Goal: Task Accomplishment & Management: Use online tool/utility

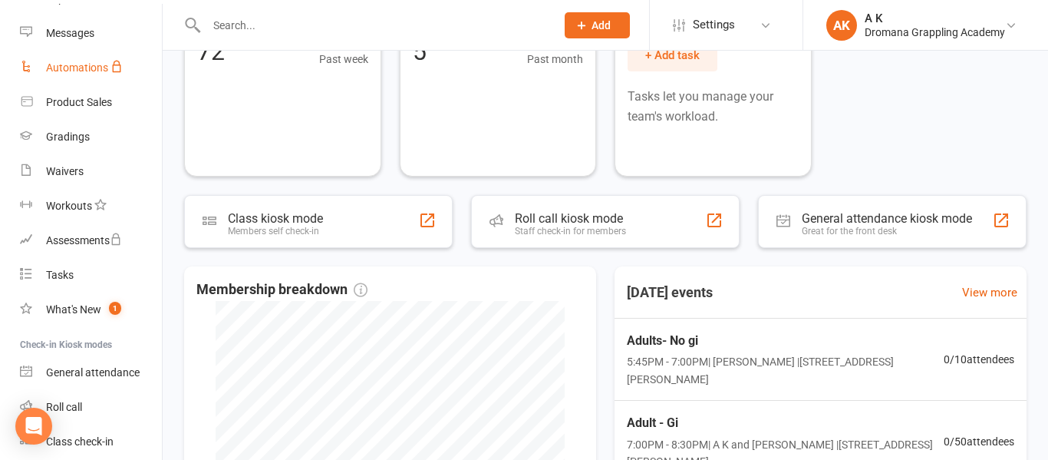
scroll to position [279, 0]
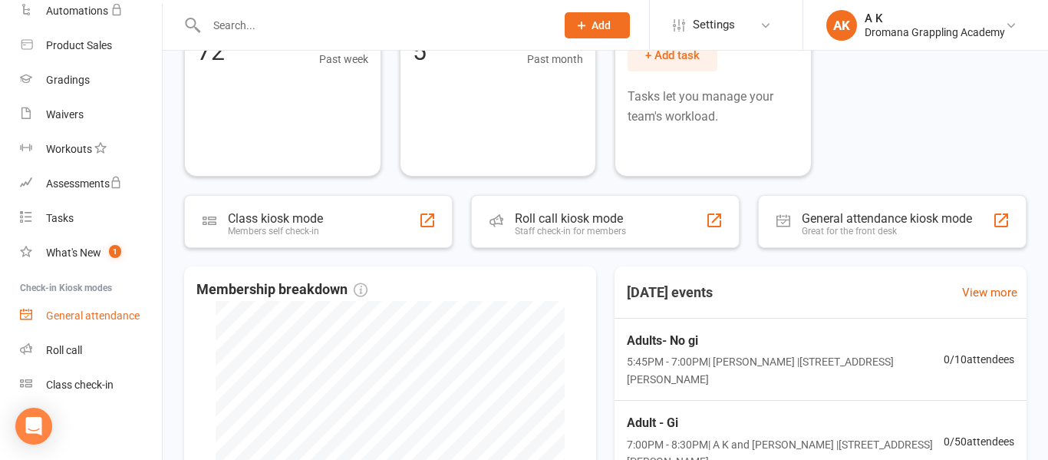
click at [83, 318] on div "General attendance" at bounding box center [93, 315] width 94 height 12
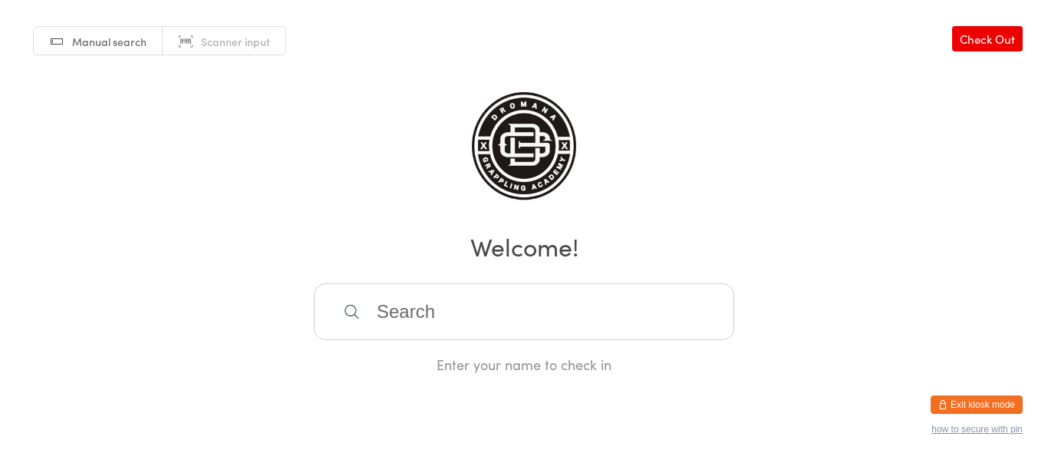
click at [202, 38] on span "Scanner input" at bounding box center [235, 41] width 69 height 15
type input "1000000015"
type input "1000000049"
type input "1000000010"
click at [706, 313] on icon "button" at bounding box center [707, 311] width 12 height 12
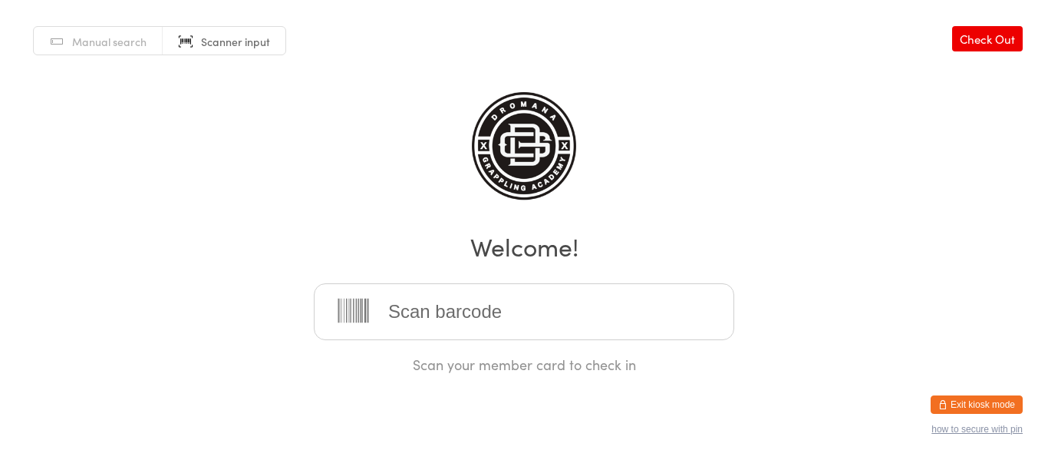
click at [779, 79] on div "Manual search Scanner input Check Out Welcome! Scan your member card to check in" at bounding box center [524, 187] width 1048 height 374
click at [965, 404] on button "Exit kiosk mode" at bounding box center [977, 404] width 92 height 18
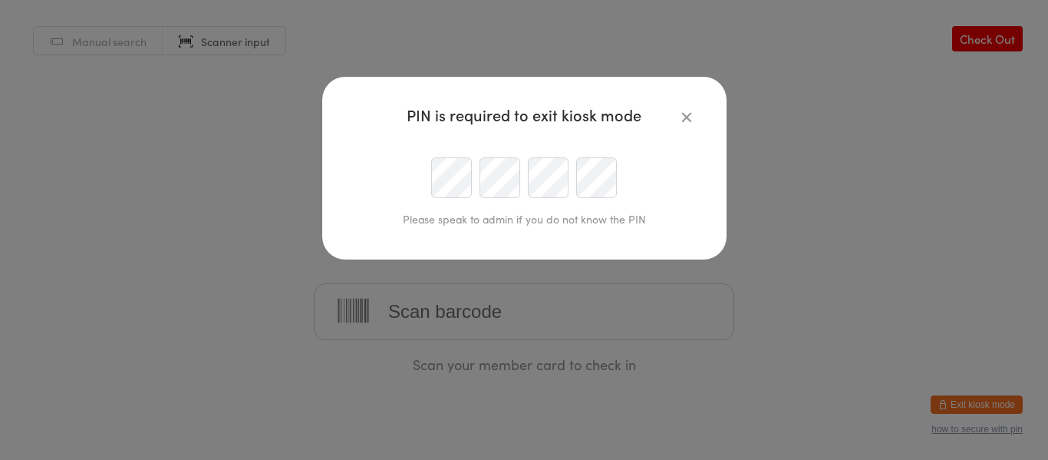
scroll to position [0, 28]
click at [475, 186] on div at bounding box center [524, 177] width 351 height 41
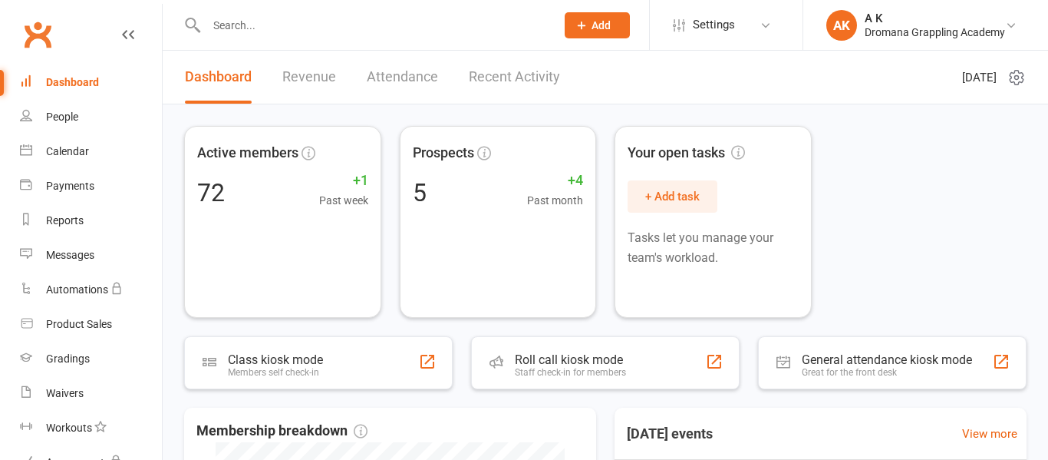
scroll to position [279, 0]
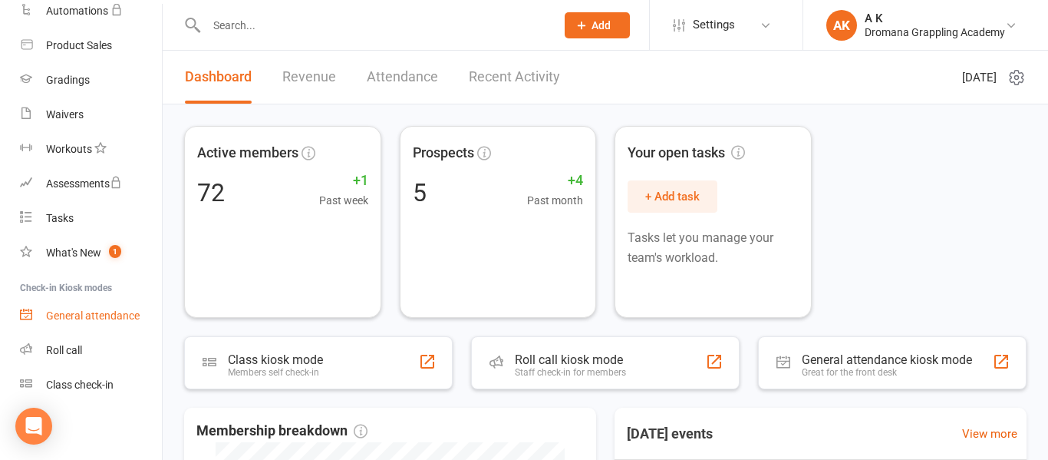
click at [78, 315] on div "General attendance" at bounding box center [93, 315] width 94 height 12
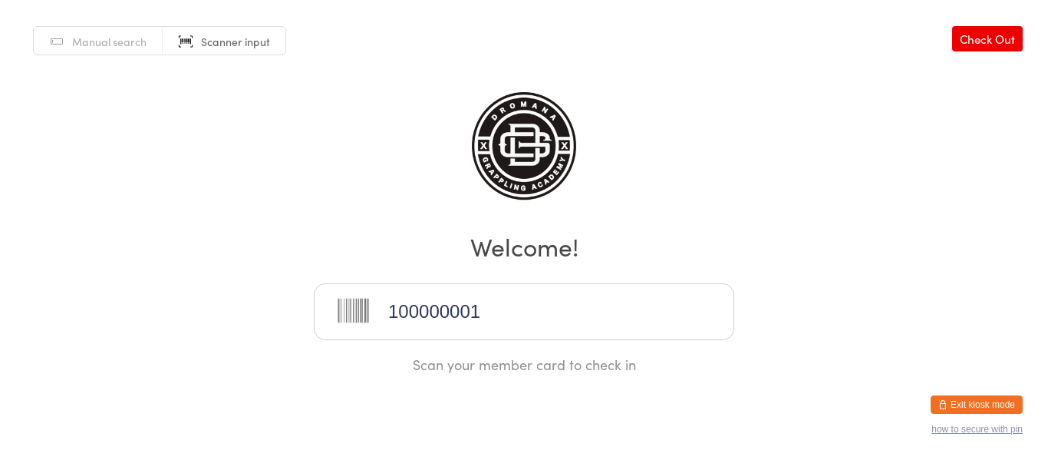
type input "1000000010"
type input "1000000002"
type input "1000000023"
